Goal: Use online tool/utility: Utilize a website feature to perform a specific function

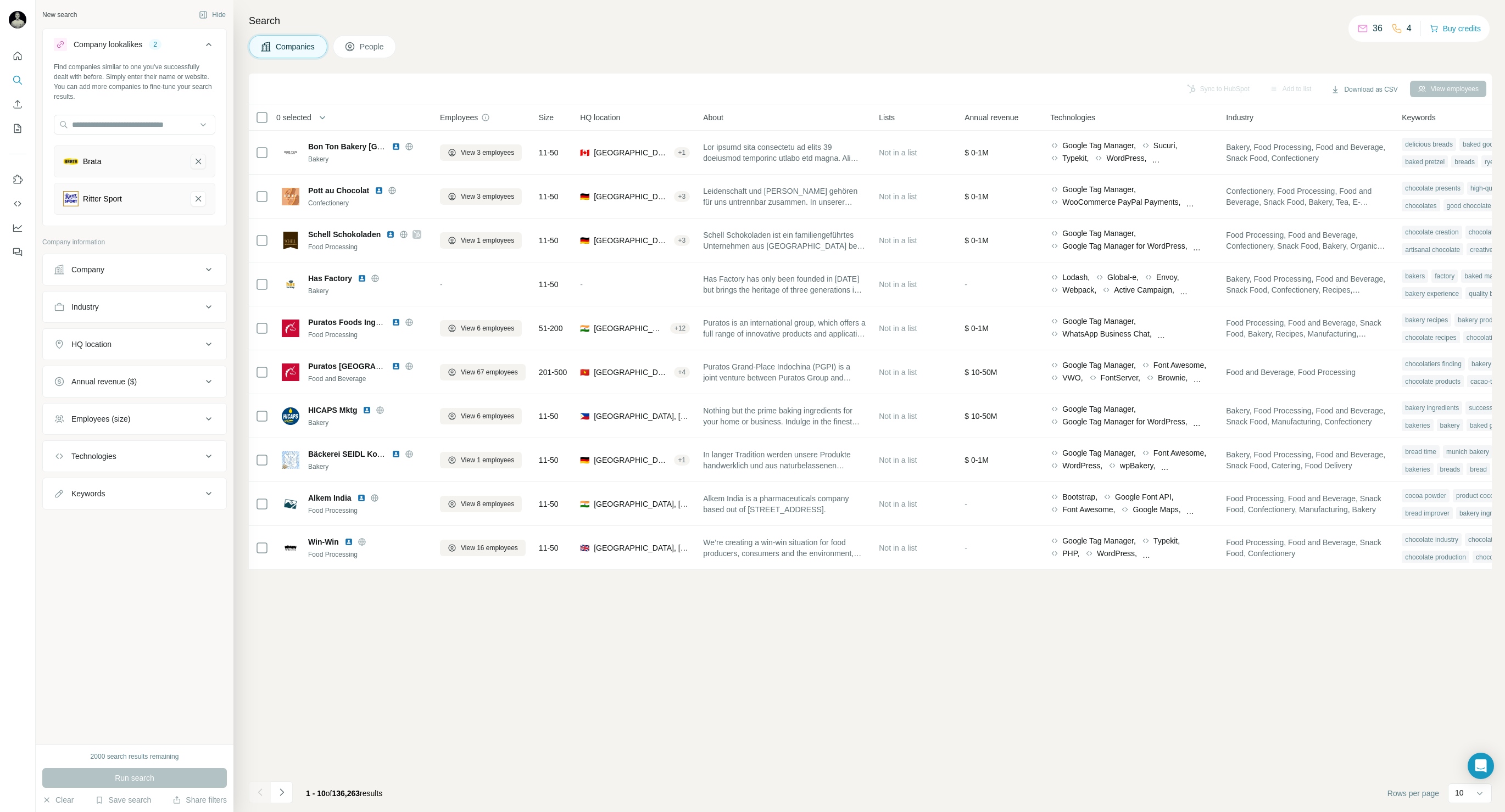
click at [197, 162] on icon "Brata-remove-button" at bounding box center [198, 161] width 5 height 5
click at [153, 780] on span "Run search" at bounding box center [135, 777] width 40 height 11
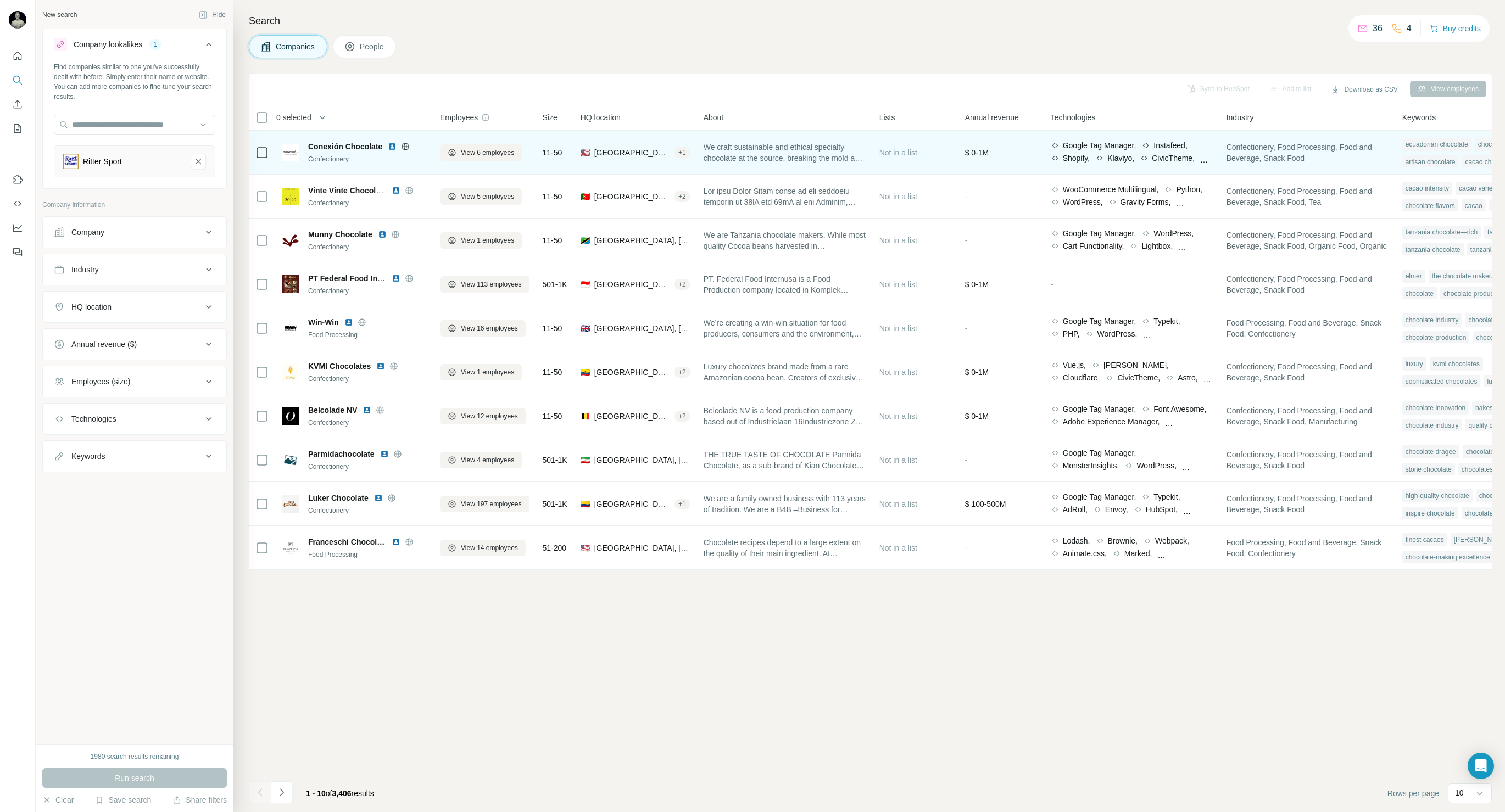
click at [361, 148] on span "Conexión Chocolate" at bounding box center [345, 146] width 74 height 11
click at [394, 148] on img at bounding box center [392, 146] width 9 height 9
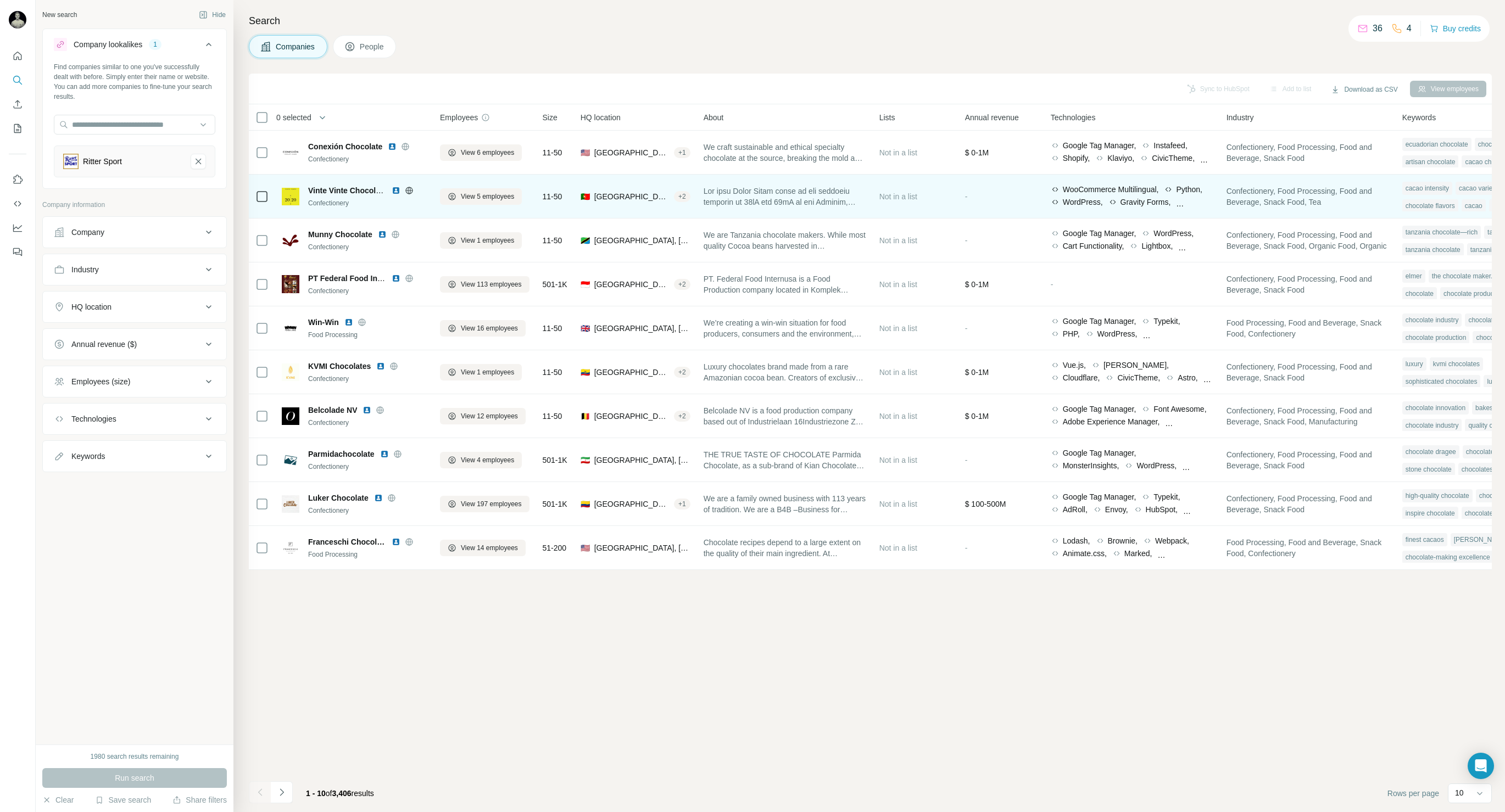
click at [398, 187] on img at bounding box center [396, 190] width 9 height 9
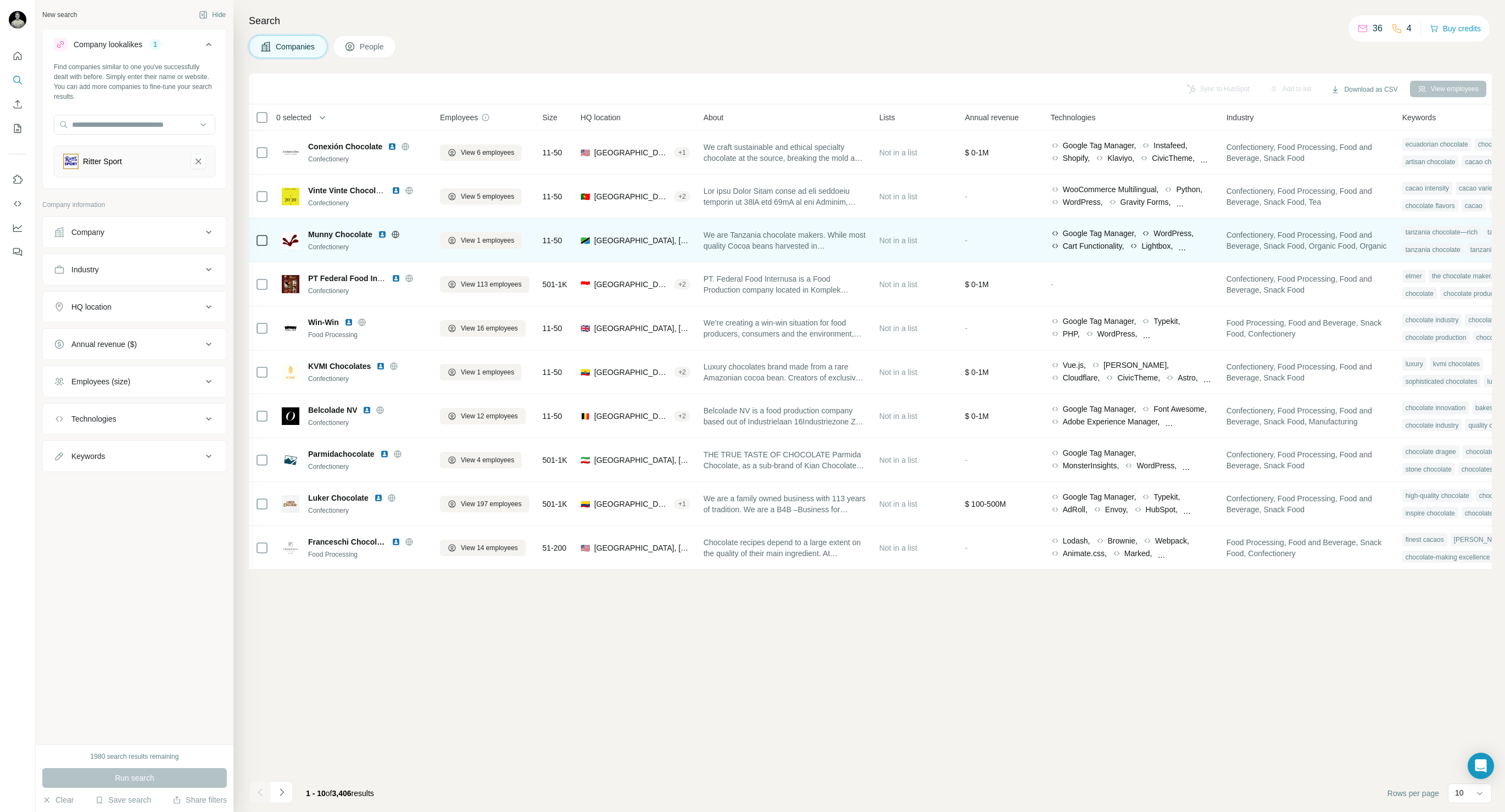
click at [383, 233] on img at bounding box center [382, 234] width 9 height 9
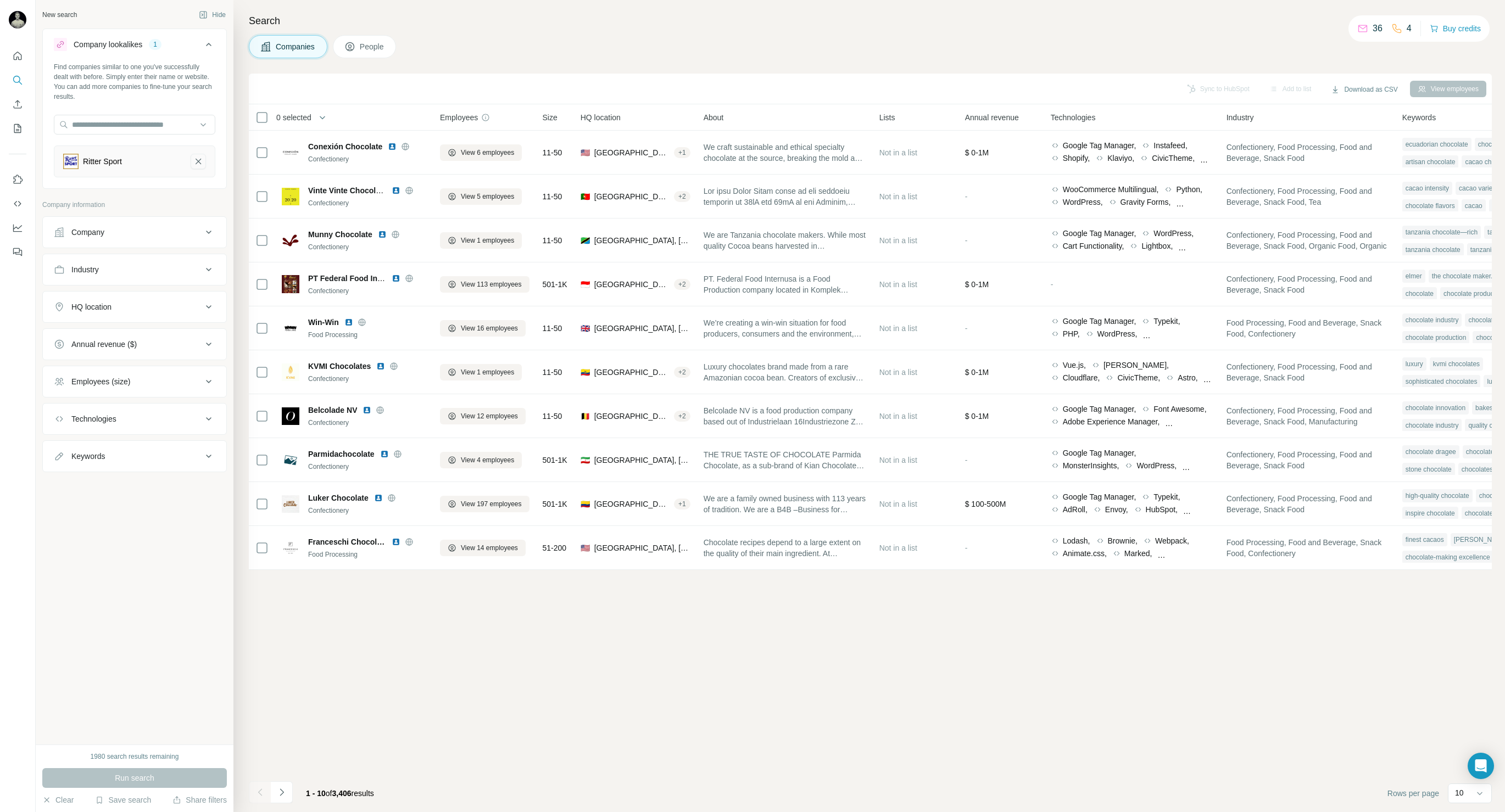
click at [195, 164] on icon "Ritter Sport-remove-button" at bounding box center [198, 161] width 10 height 11
click at [151, 124] on input "text" at bounding box center [135, 124] width 162 height 20
type input "*"
type input "******"
click at [137, 155] on div "Sprehe sprehe.de" at bounding box center [135, 154] width 156 height 29
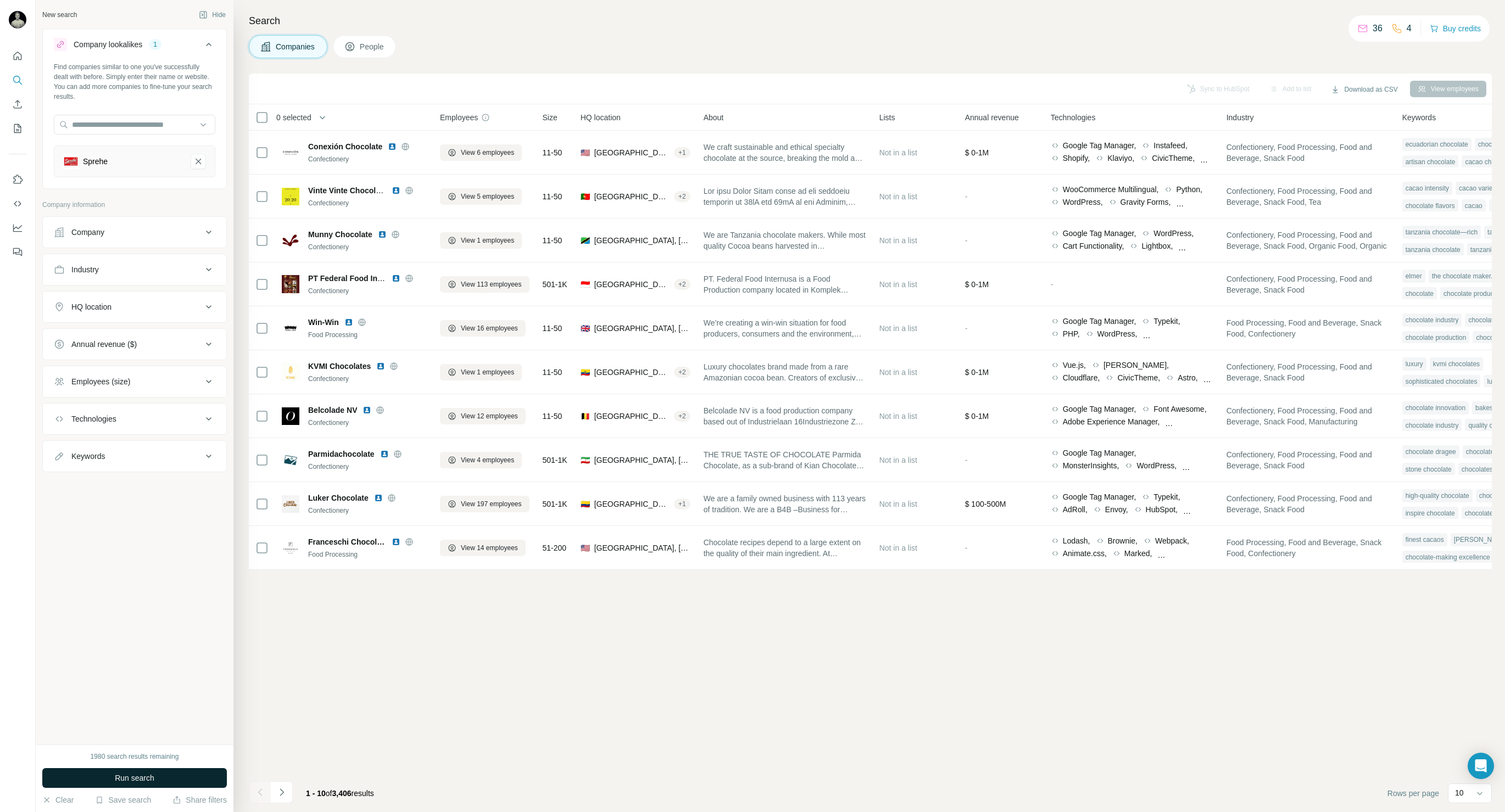
click at [140, 780] on span "Run search" at bounding box center [135, 777] width 40 height 11
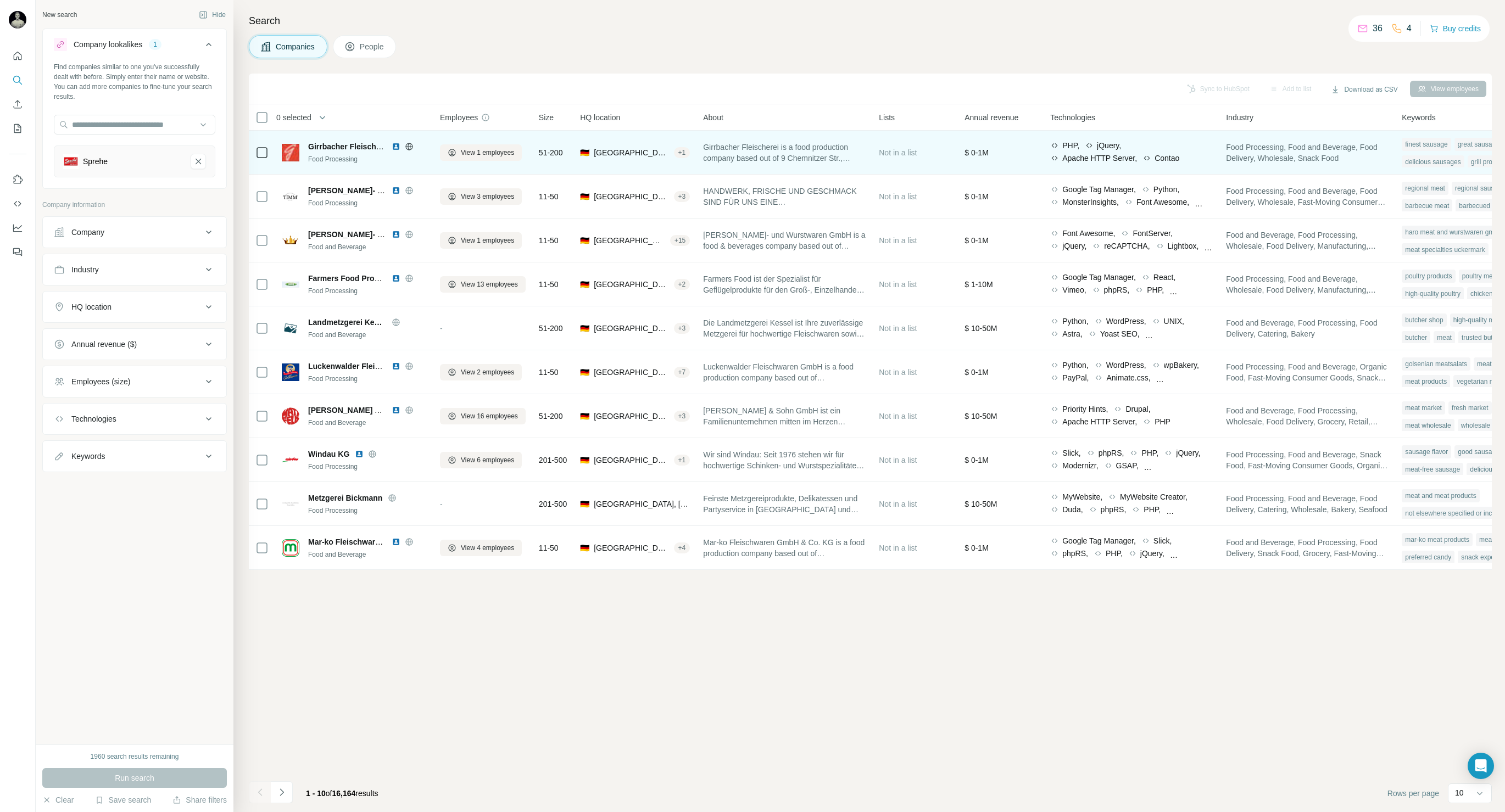
click at [397, 144] on img at bounding box center [396, 146] width 9 height 9
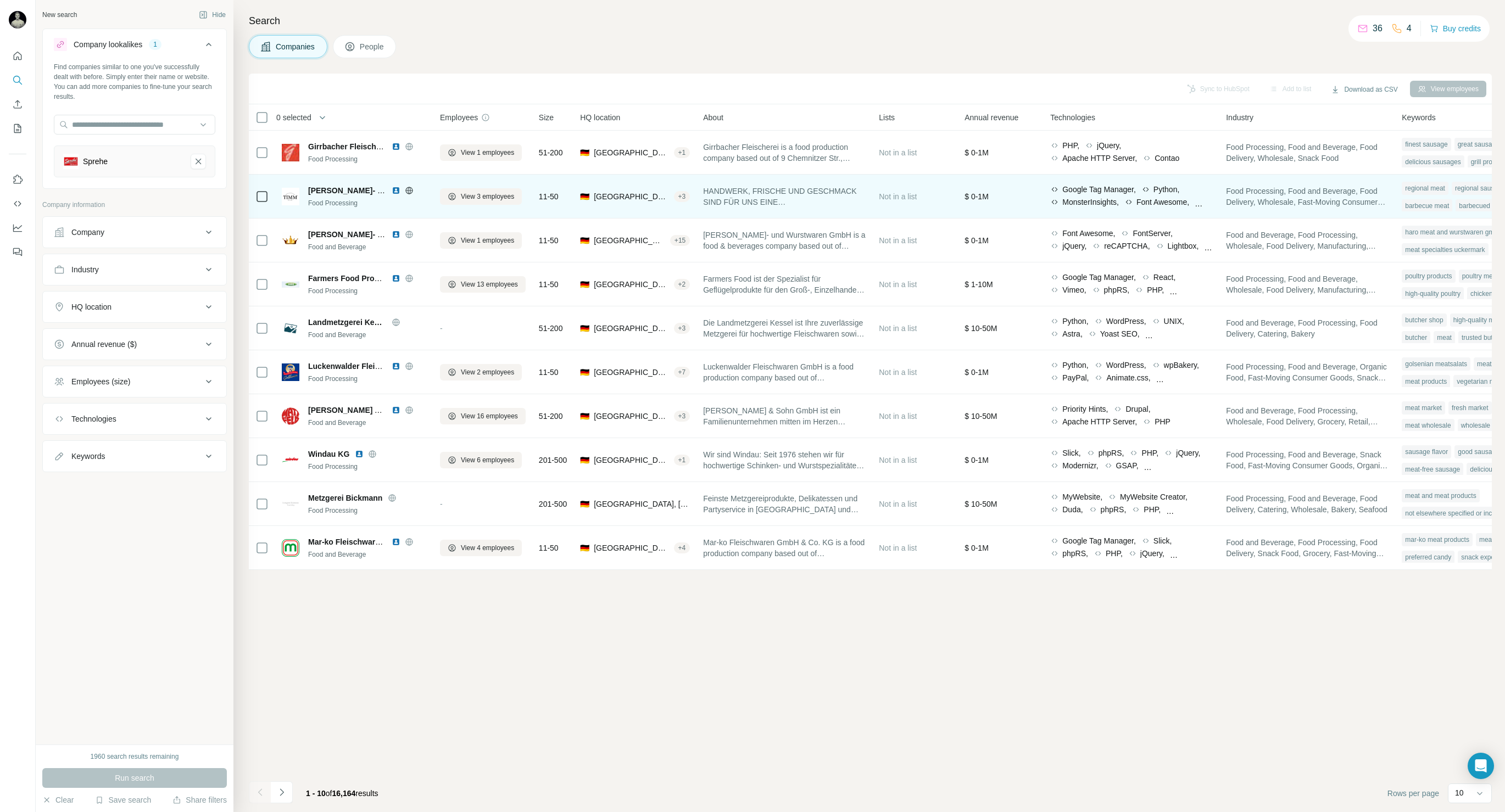
click at [396, 191] on img at bounding box center [396, 190] width 9 height 9
click at [407, 192] on icon at bounding box center [410, 190] width 9 height 9
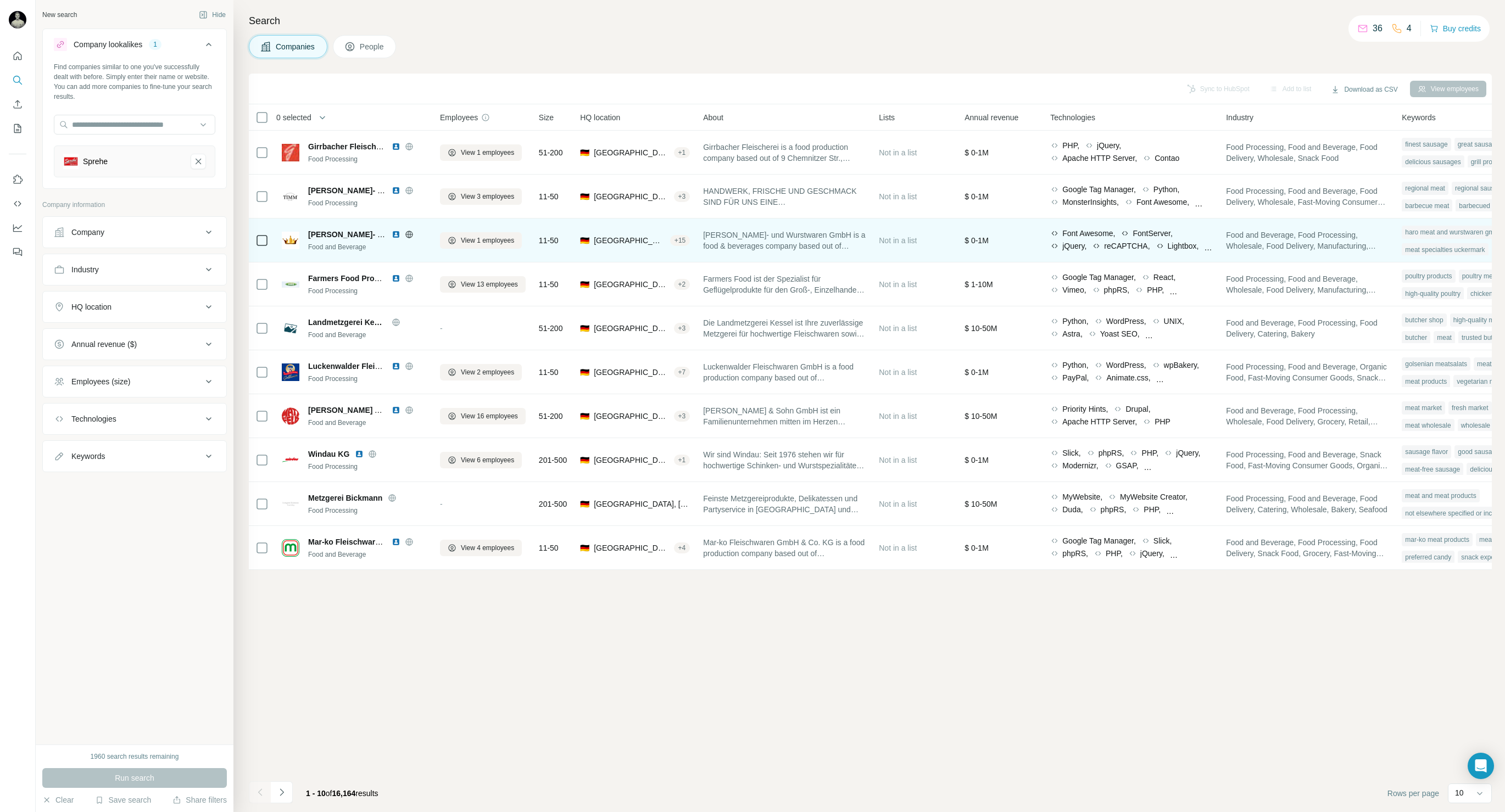
click at [409, 234] on icon at bounding box center [410, 234] width 9 height 9
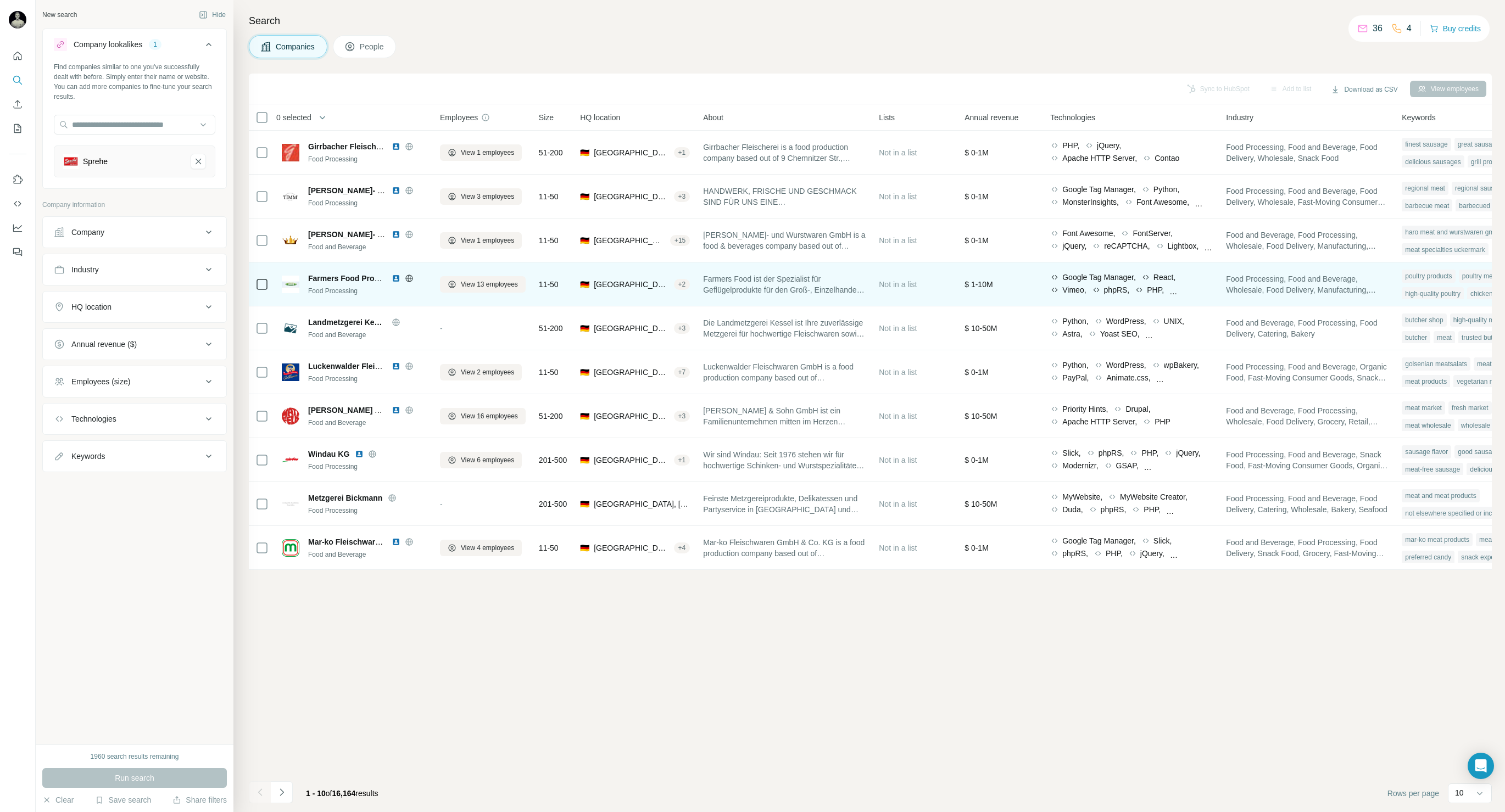
click at [406, 279] on icon at bounding box center [409, 278] width 7 height 7
click at [397, 277] on img at bounding box center [396, 279] width 9 height 9
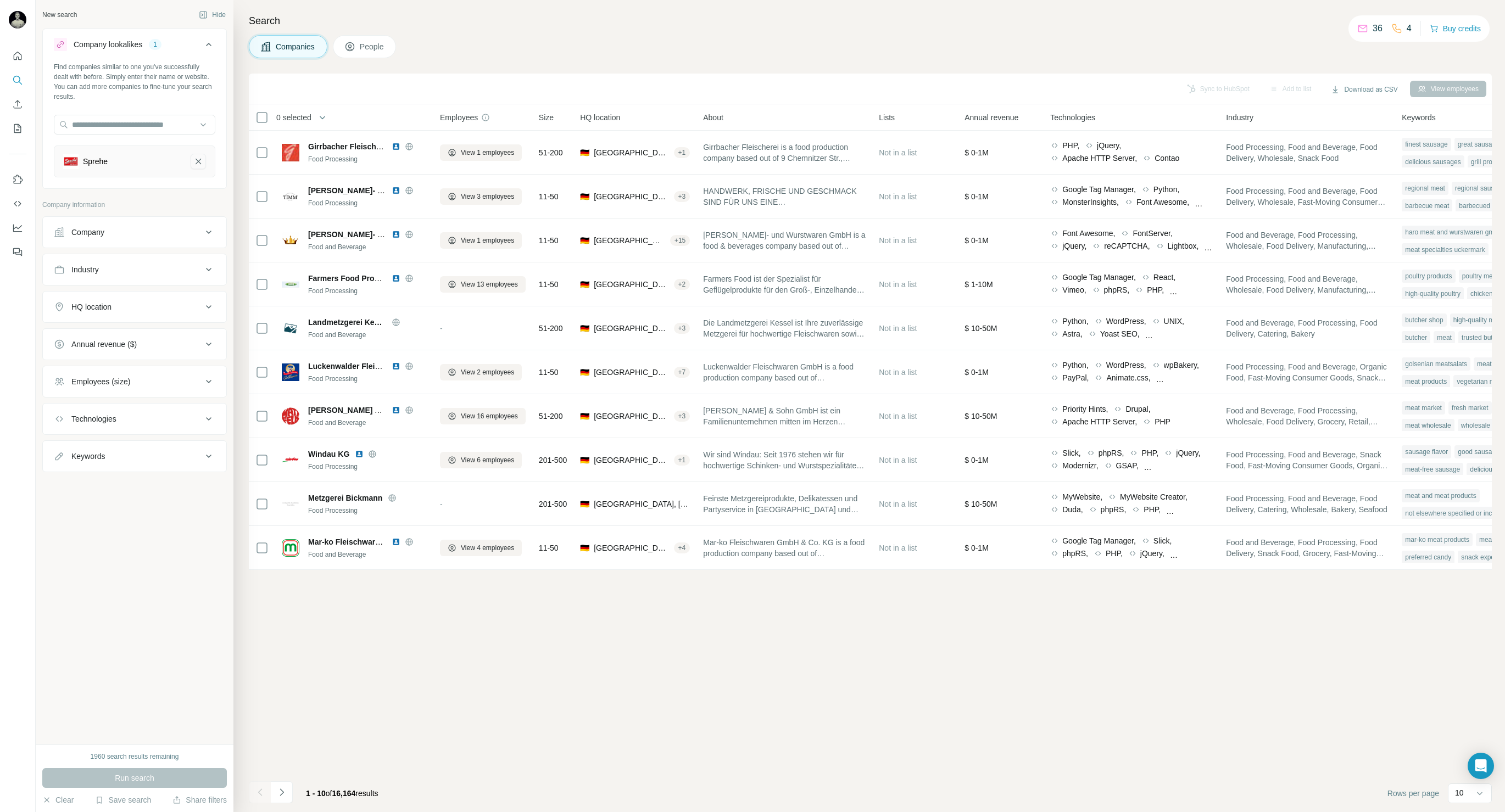
click at [199, 165] on icon "Sprehe-remove-button" at bounding box center [198, 161] width 10 height 11
click at [149, 127] on input "text" at bounding box center [135, 124] width 162 height 20
type input "*"
click at [472, 36] on div "Companies People" at bounding box center [870, 46] width 1243 height 23
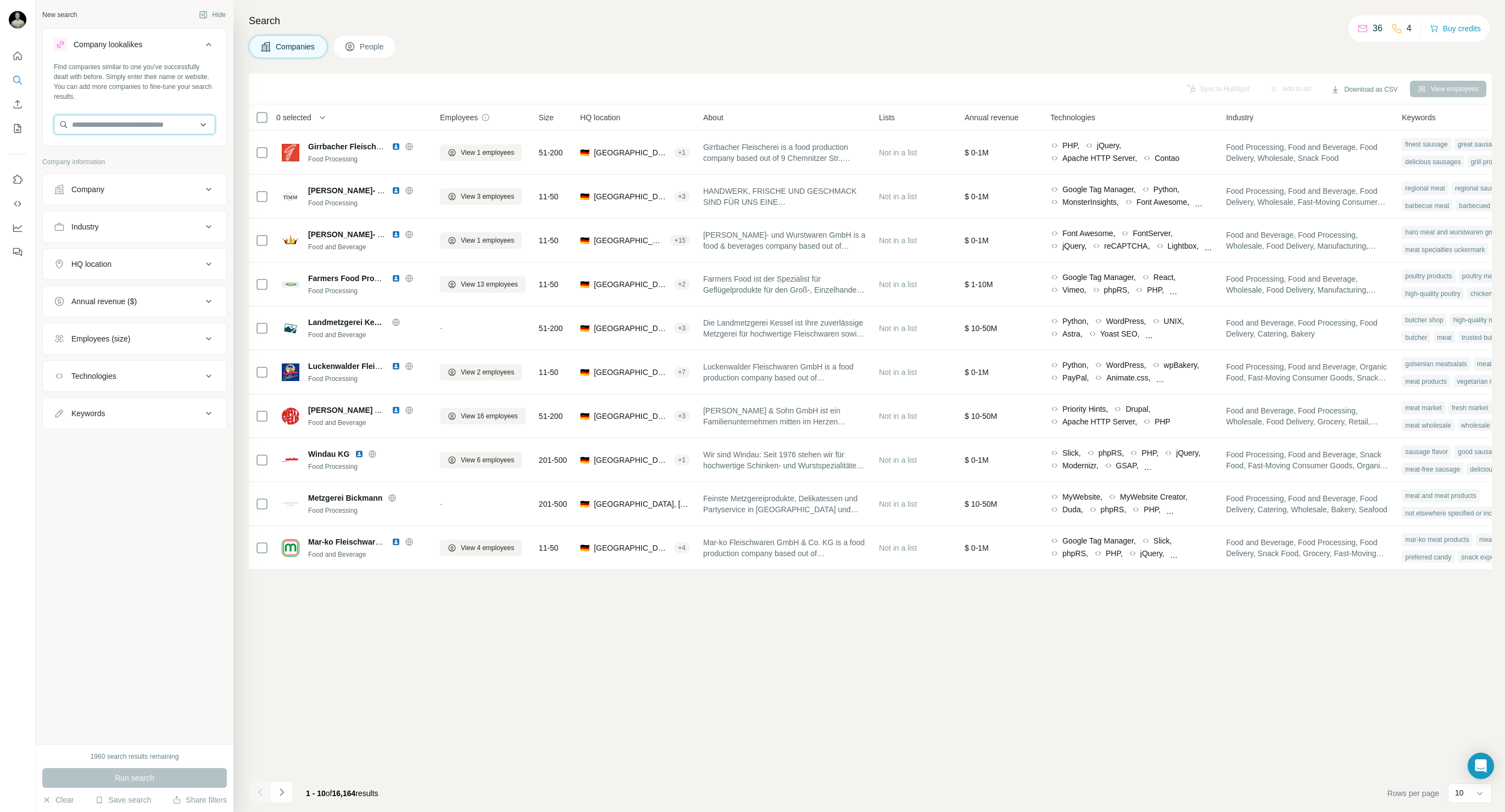
click at [129, 129] on input "text" at bounding box center [135, 124] width 162 height 20
click at [123, 125] on input "***" at bounding box center [135, 124] width 162 height 20
paste input "**********"
type input "**********"
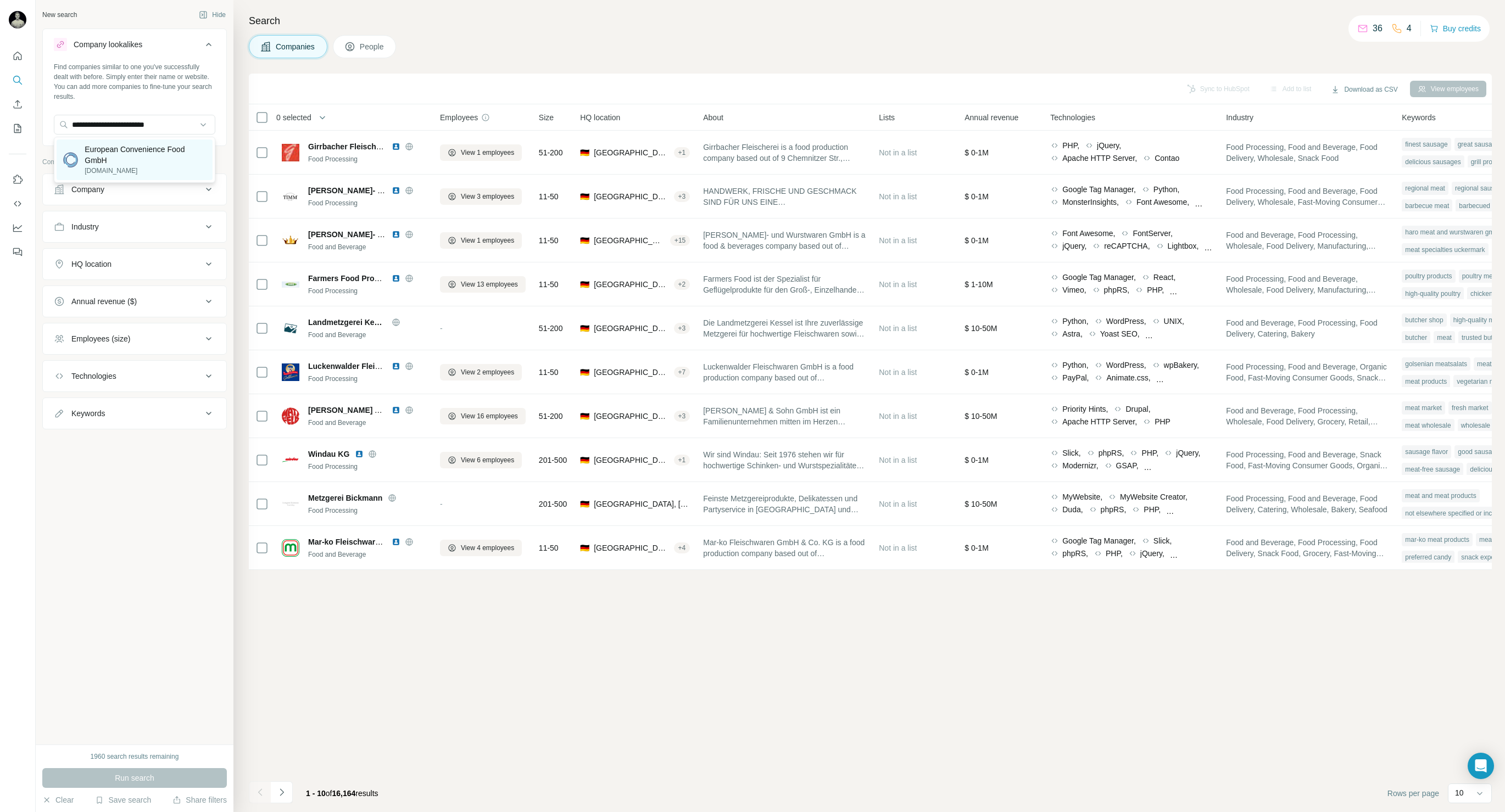
click at [140, 162] on p "European Convenience Food GmbH" at bounding box center [145, 155] width 121 height 22
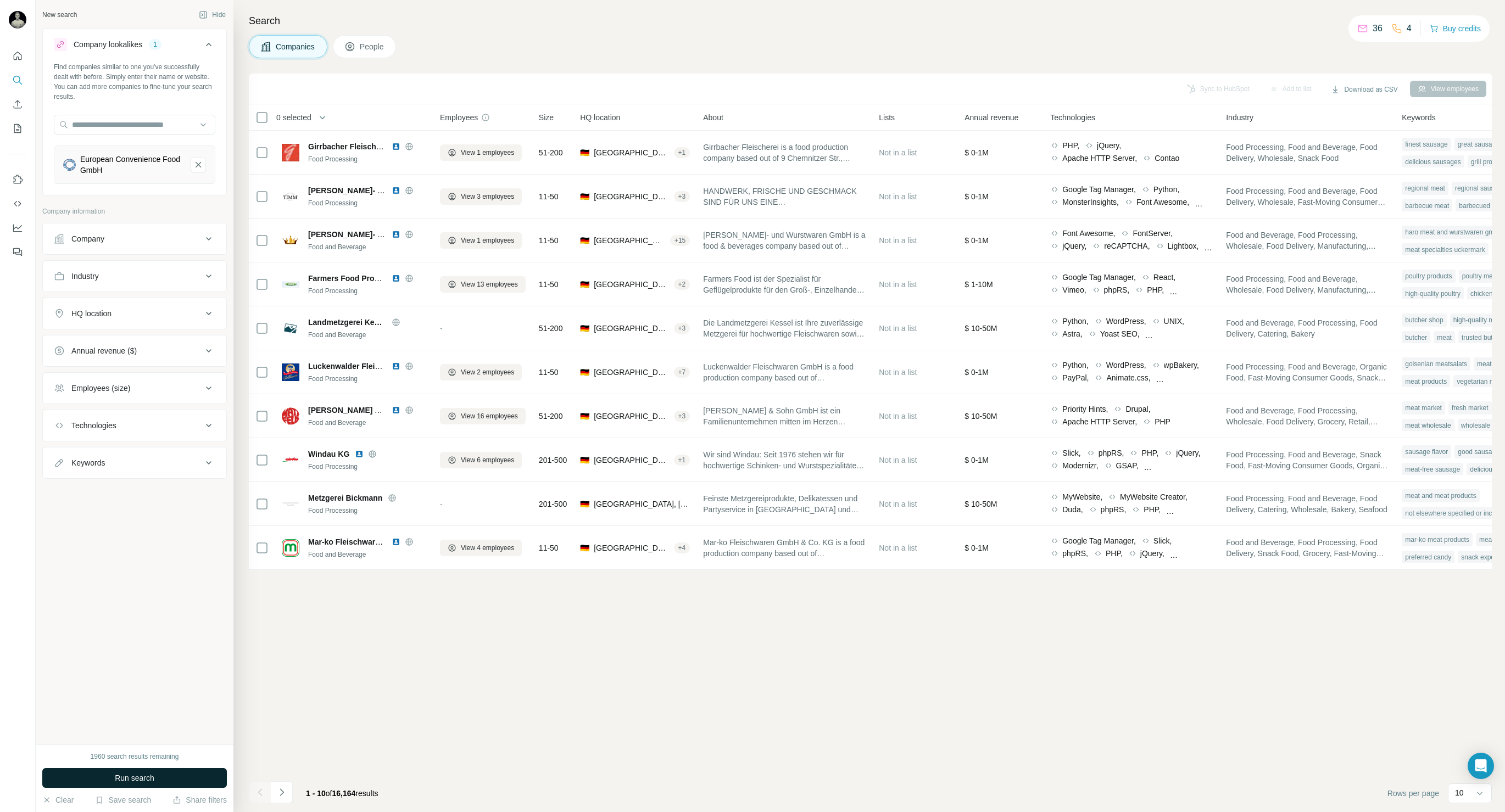
click at [140, 779] on span "Run search" at bounding box center [135, 777] width 40 height 11
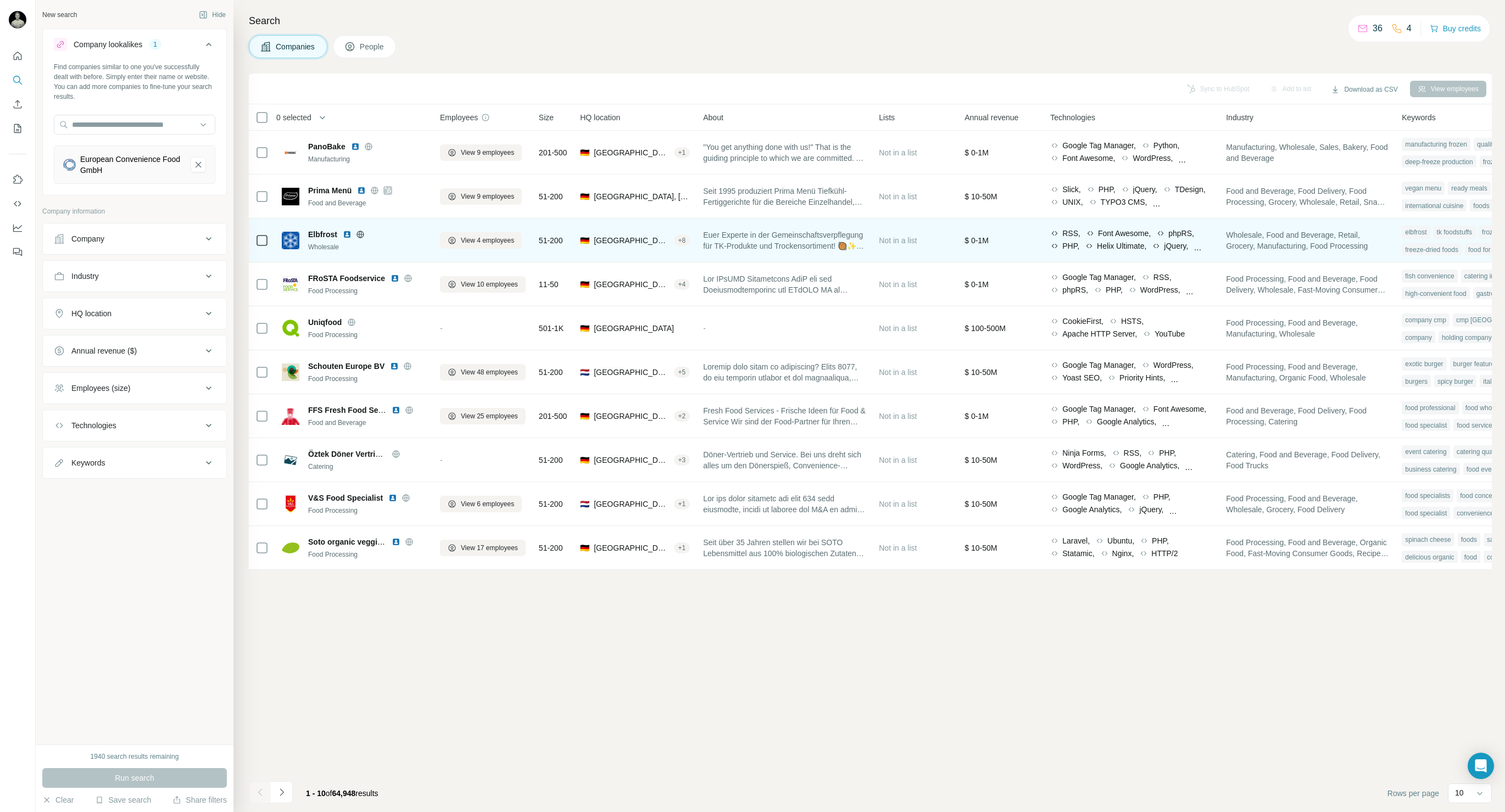
click at [362, 237] on icon at bounding box center [360, 234] width 9 height 9
click at [348, 234] on img at bounding box center [347, 234] width 9 height 9
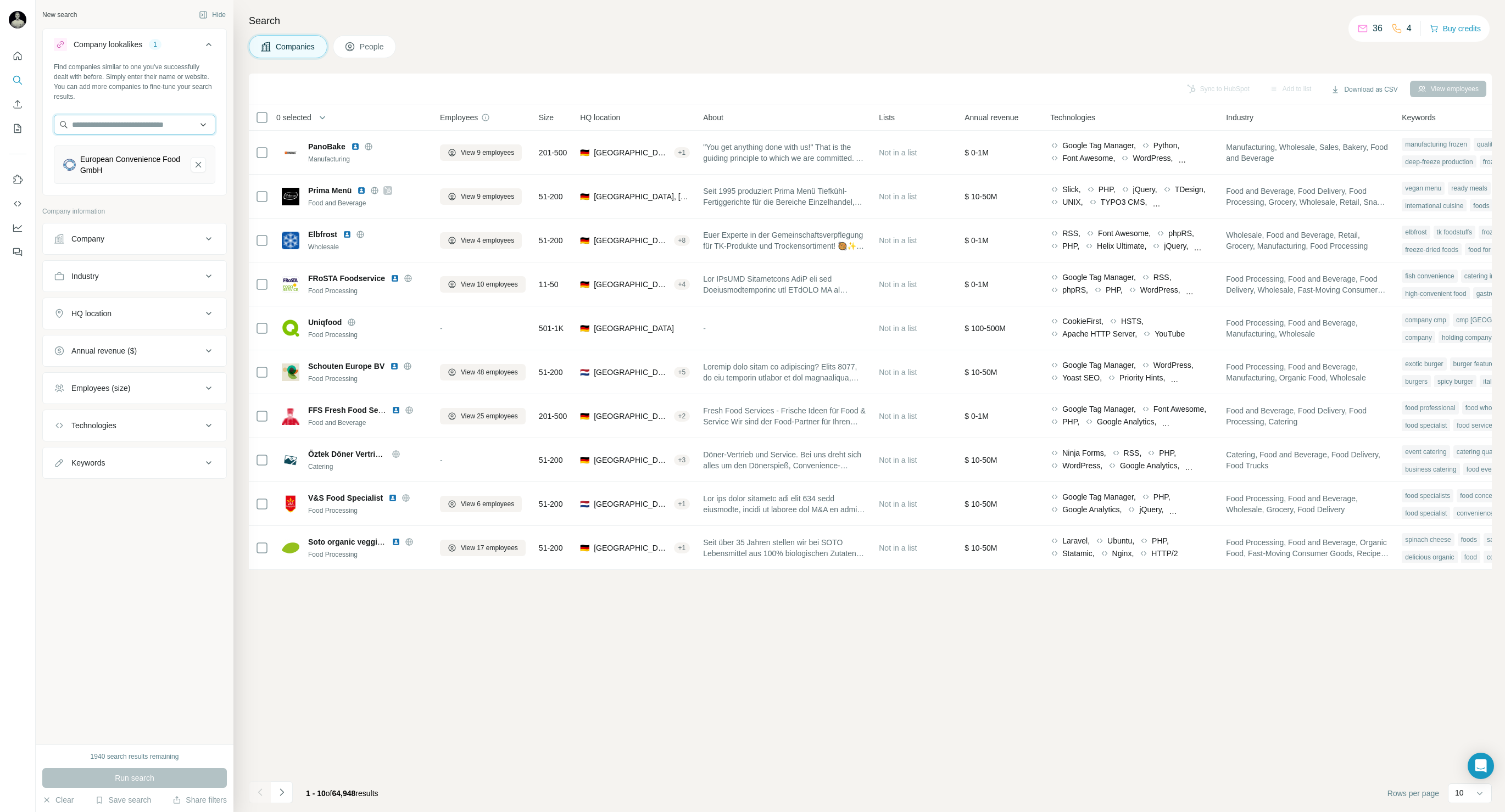
click at [115, 128] on input "text" at bounding box center [135, 124] width 162 height 20
type input "****"
click at [122, 129] on input "****" at bounding box center [135, 124] width 162 height 20
type input "*****"
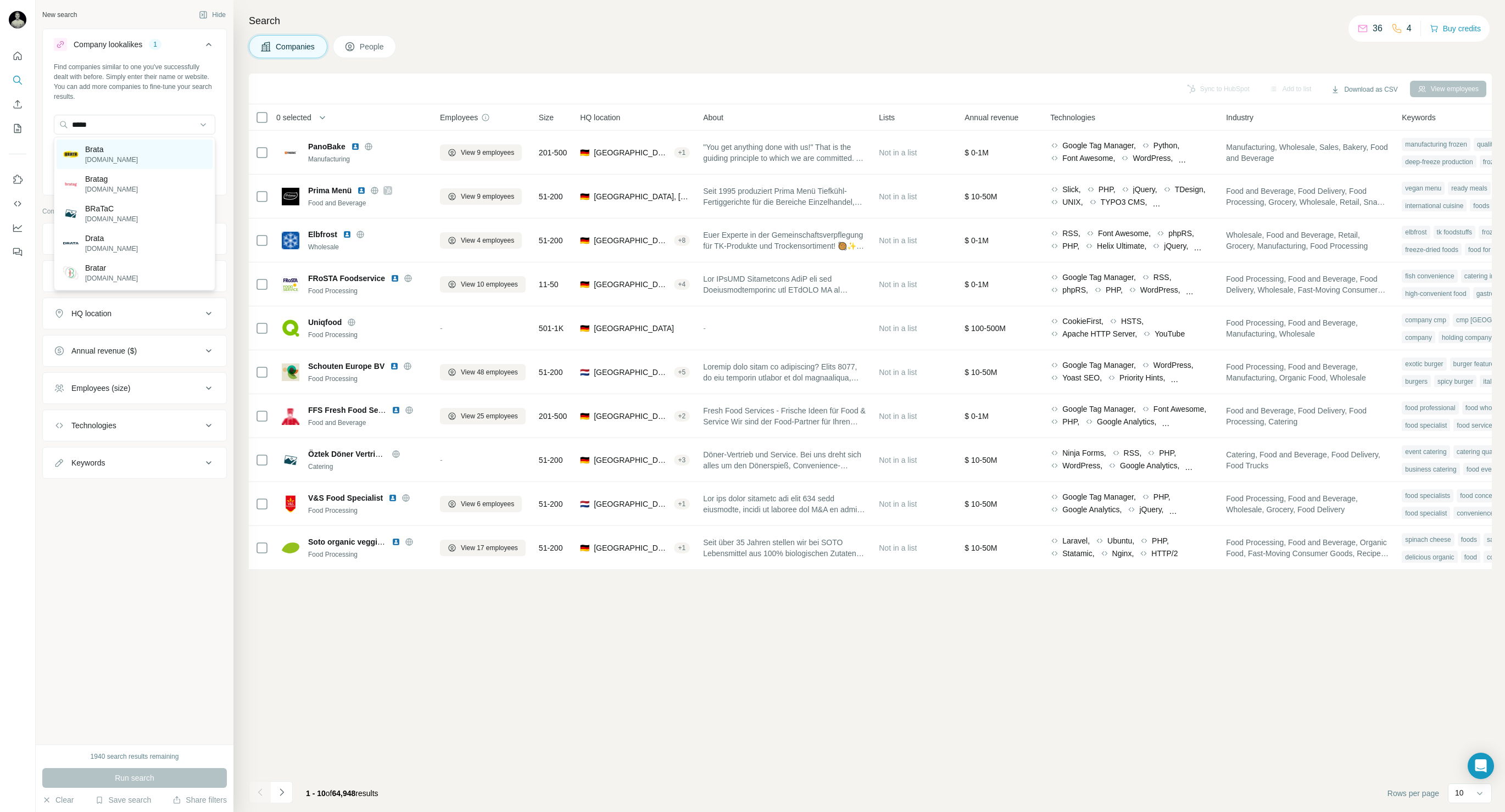
click at [112, 144] on div "Brata brata.de" at bounding box center [135, 154] width 156 height 29
click at [132, 777] on span "Run search" at bounding box center [135, 777] width 40 height 11
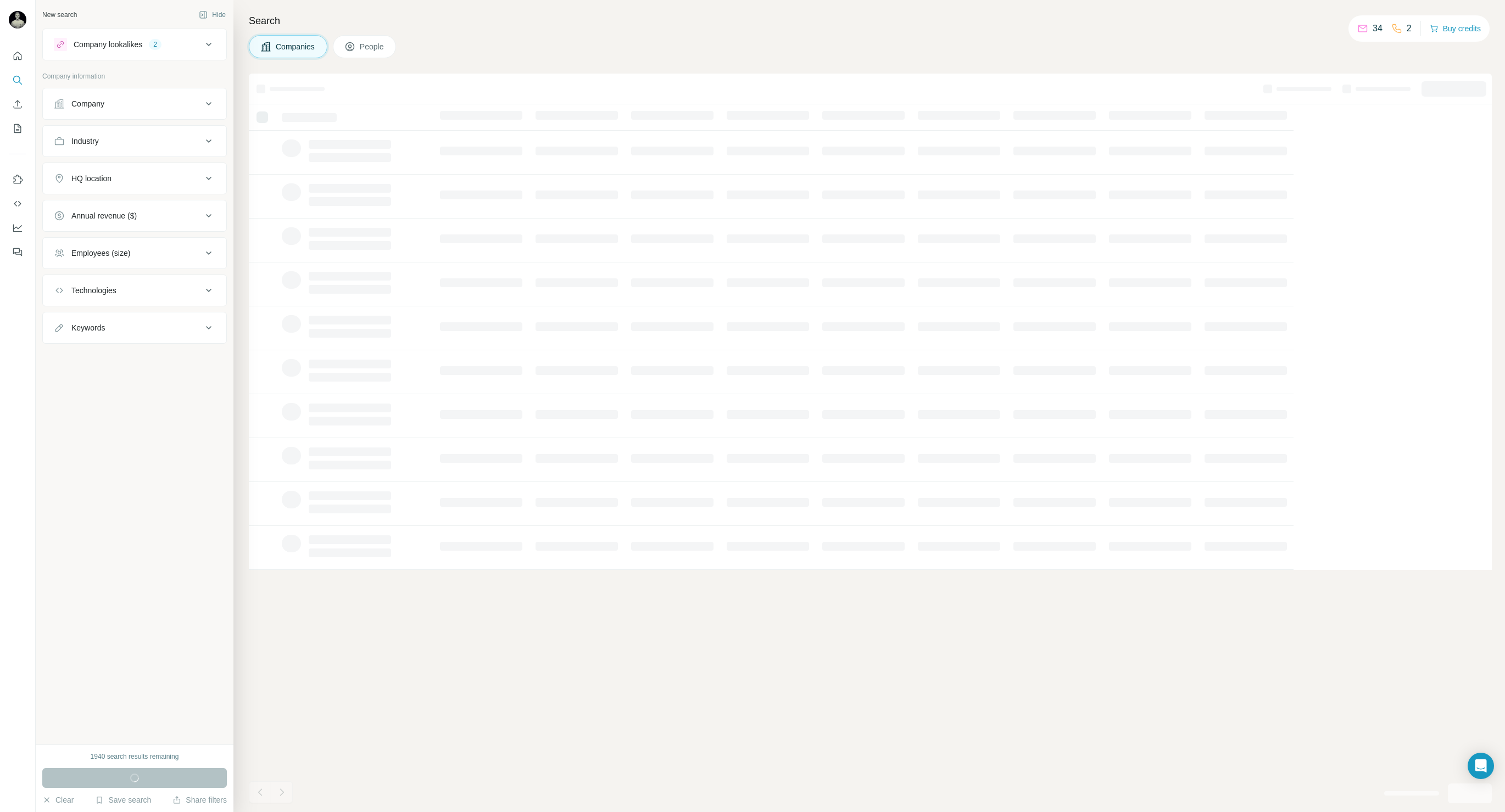
click at [204, 48] on icon at bounding box center [209, 45] width 13 height 13
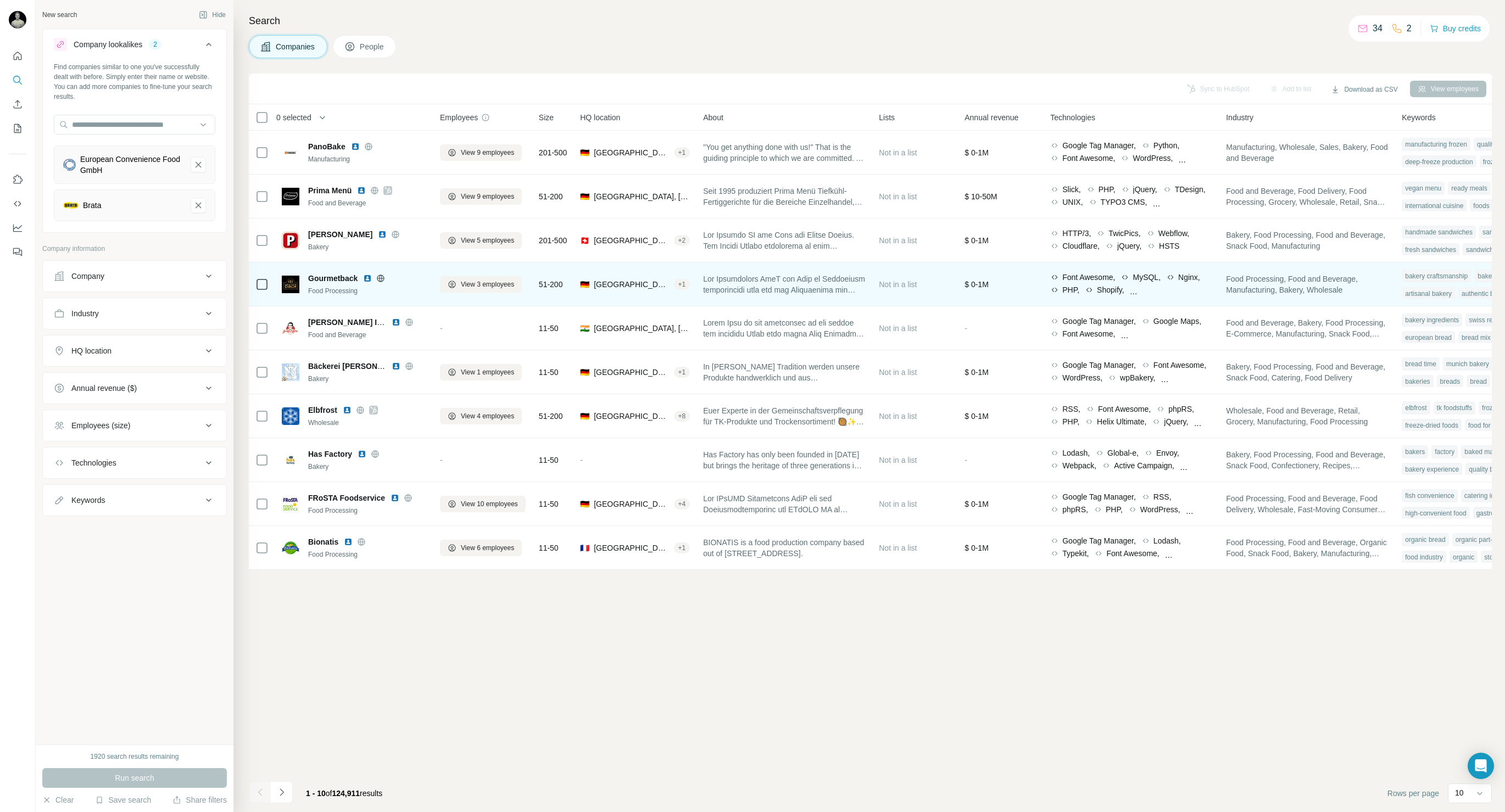
click at [368, 279] on img at bounding box center [368, 279] width 9 height 9
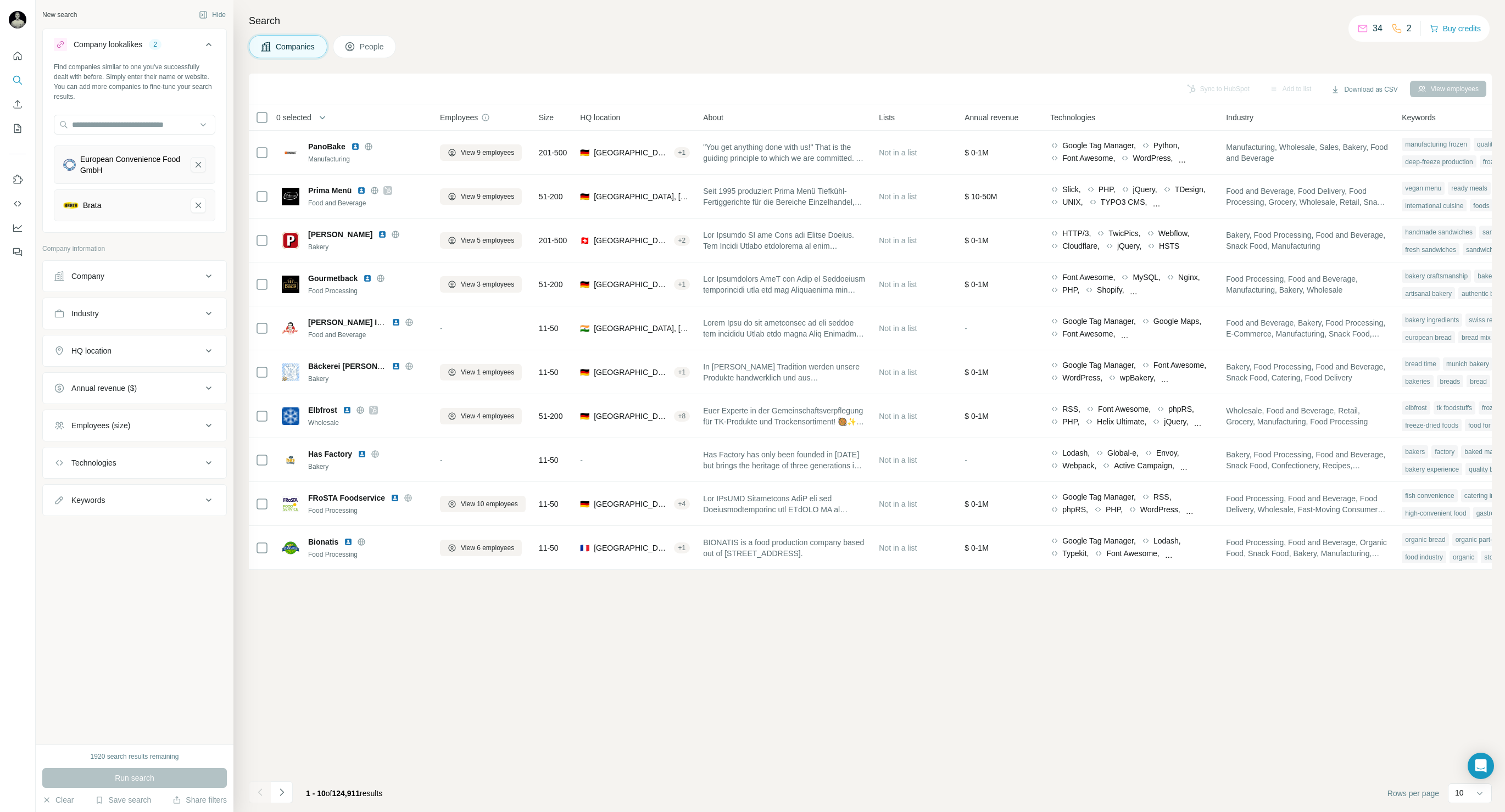
click at [203, 167] on button "European Convenience Food GmbH-remove-button" at bounding box center [198, 165] width 15 height 15
click at [193, 164] on icon "Brata-remove-button" at bounding box center [198, 161] width 10 height 11
click at [146, 132] on input "text" at bounding box center [135, 124] width 162 height 20
click at [149, 231] on div "Industry" at bounding box center [128, 226] width 149 height 11
click at [146, 251] on input at bounding box center [129, 254] width 136 height 12
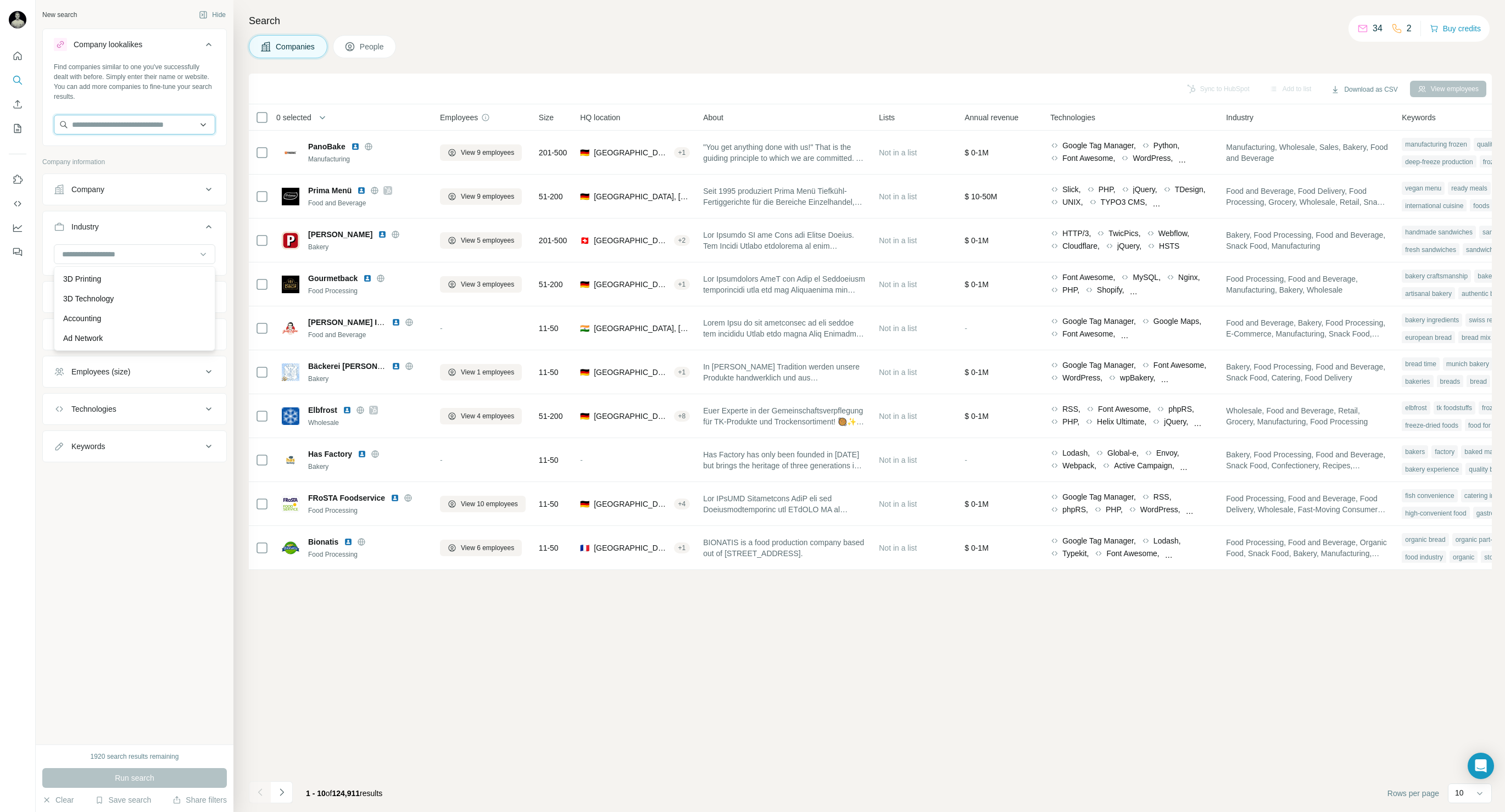
click at [160, 128] on input "text" at bounding box center [135, 124] width 162 height 20
type input "*"
click at [111, 126] on input "*********" at bounding box center [135, 124] width 162 height 20
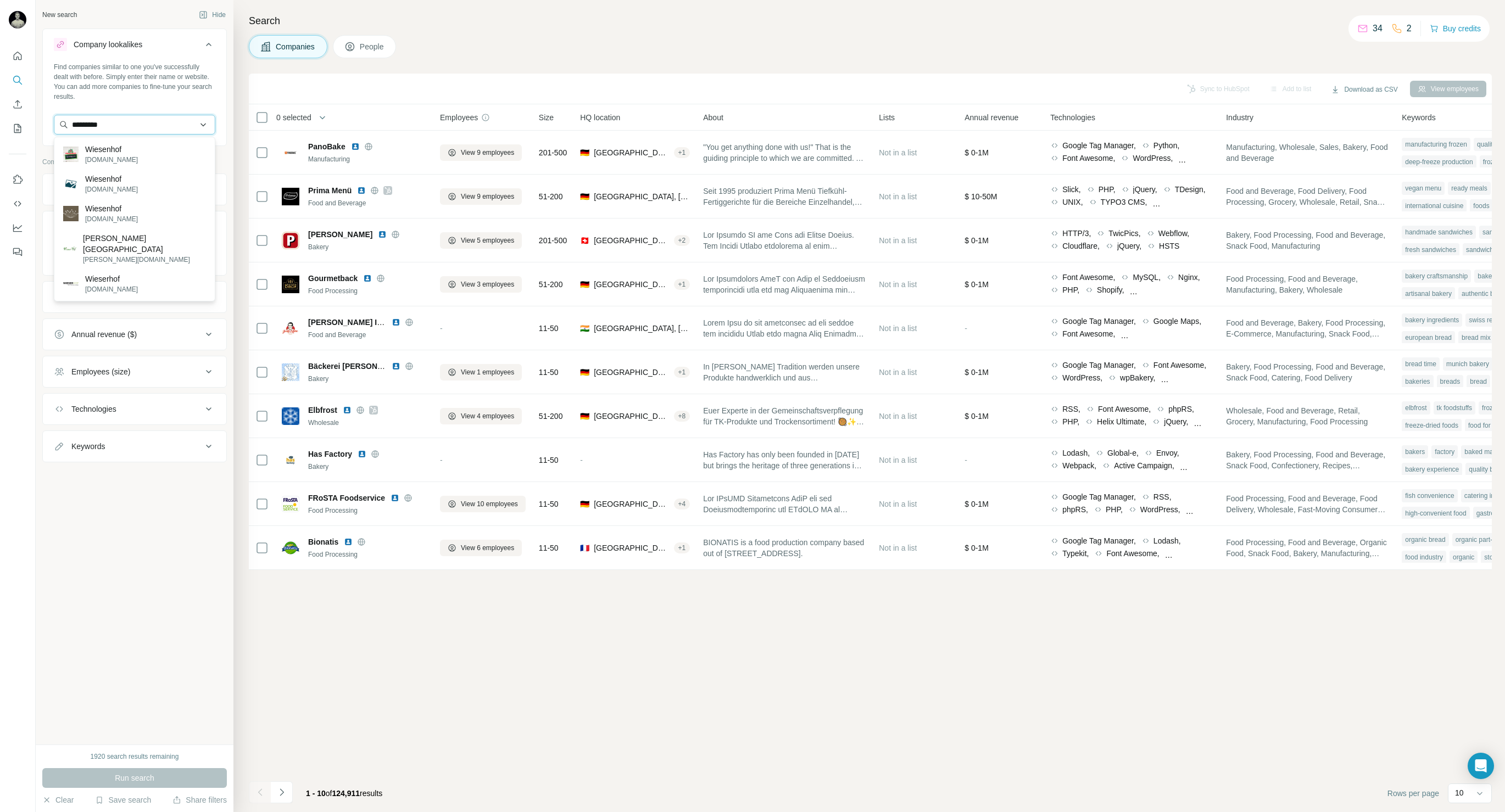
paste input "**********"
type input "**********"
click at [127, 154] on p "Wiesenhof Geflügel-Kontor" at bounding box center [131, 149] width 92 height 11
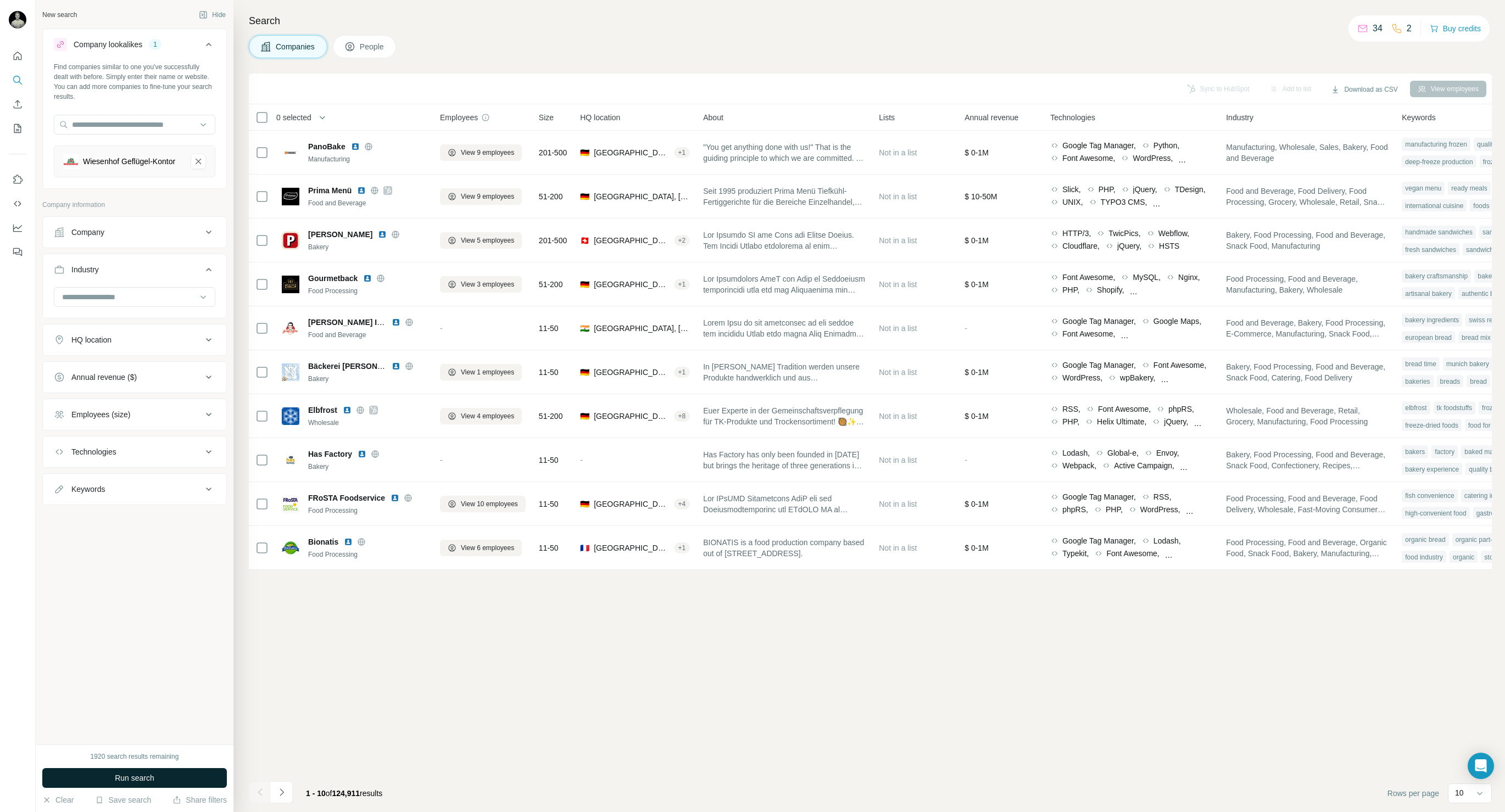
click at [132, 780] on span "Run search" at bounding box center [135, 777] width 40 height 11
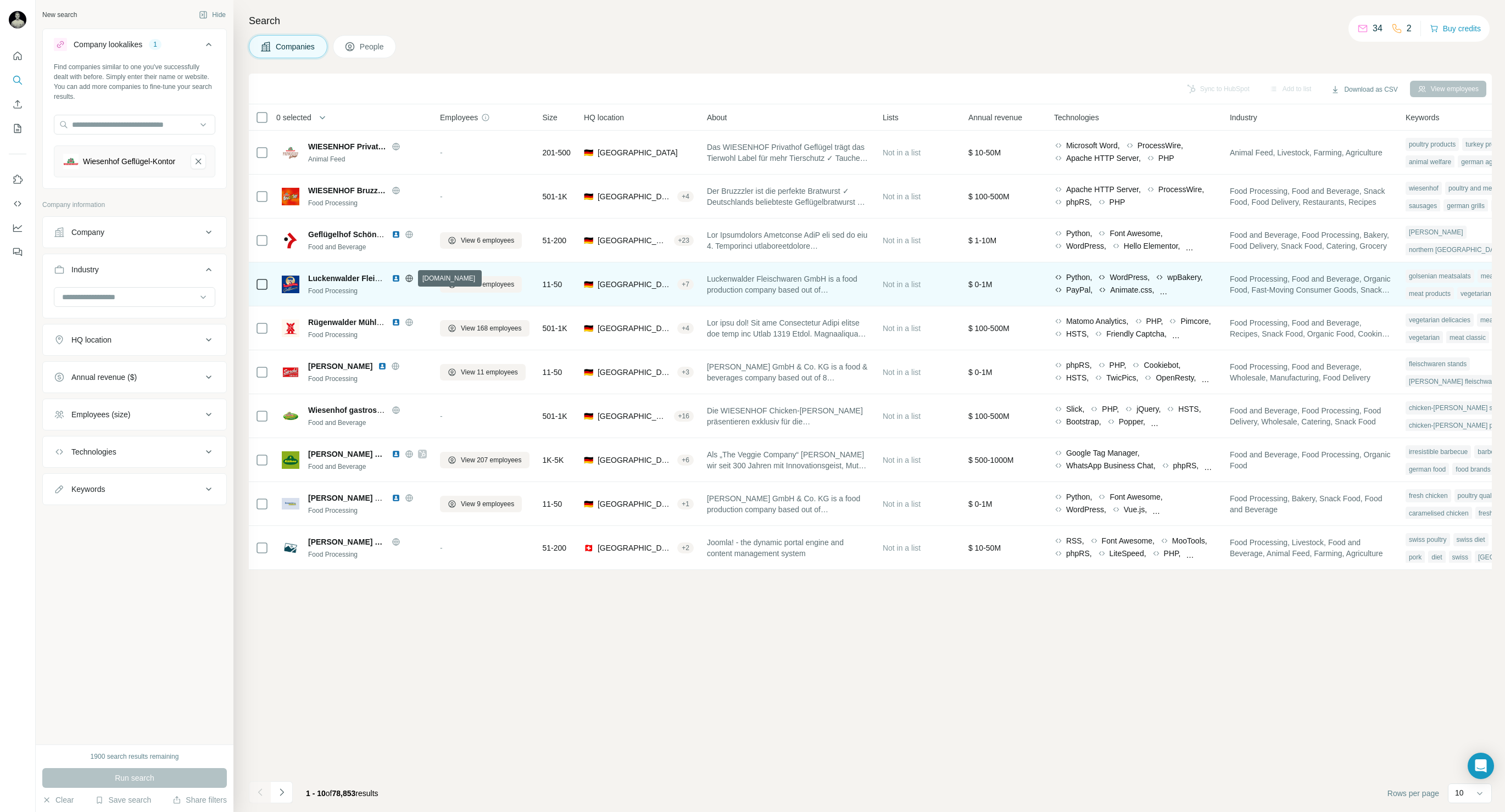
click at [410, 275] on icon at bounding box center [409, 278] width 3 height 7
click at [398, 276] on img at bounding box center [396, 279] width 9 height 9
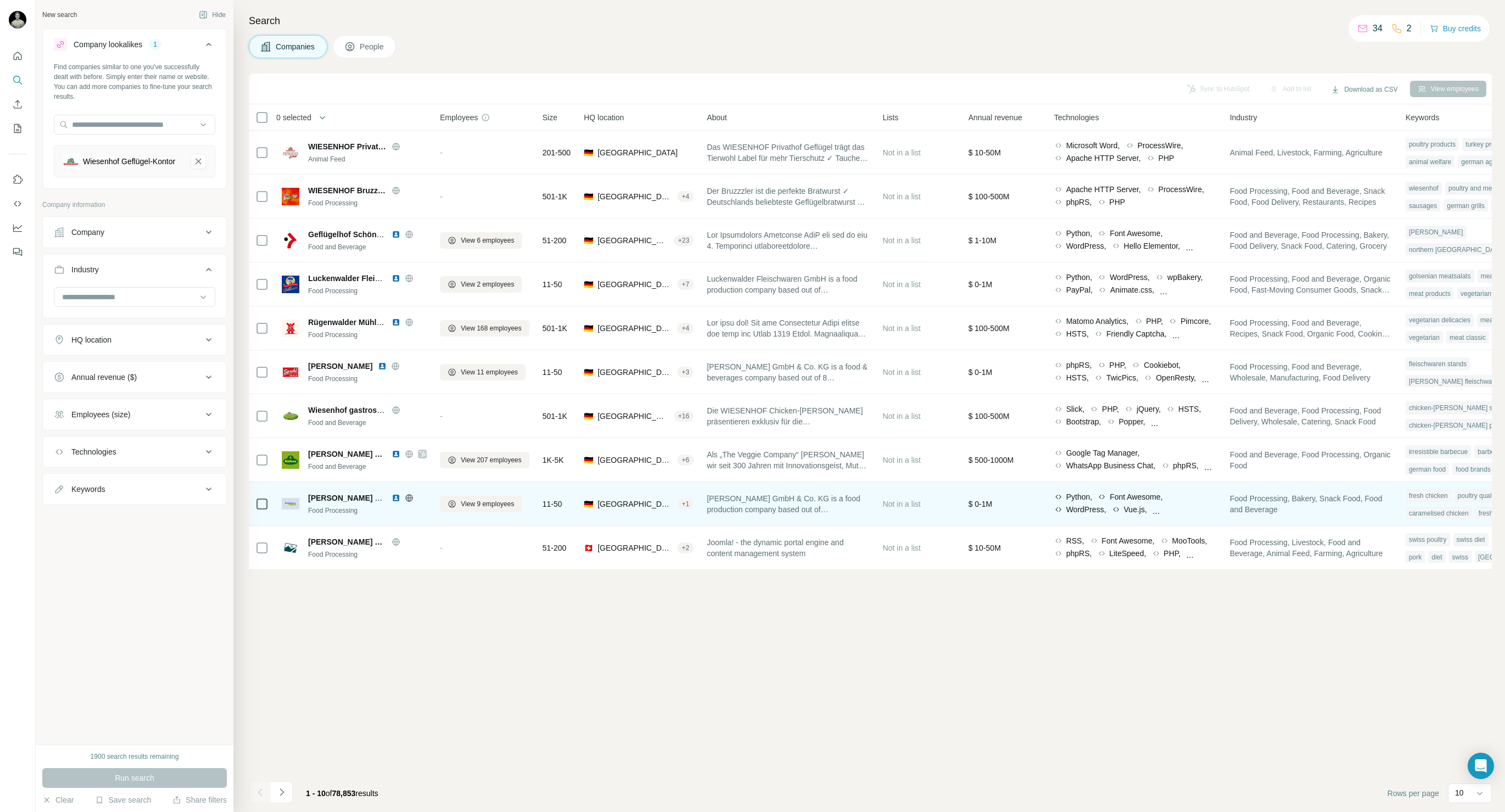
click at [396, 497] on img at bounding box center [396, 498] width 9 height 9
